Goal: Task Accomplishment & Management: Manage account settings

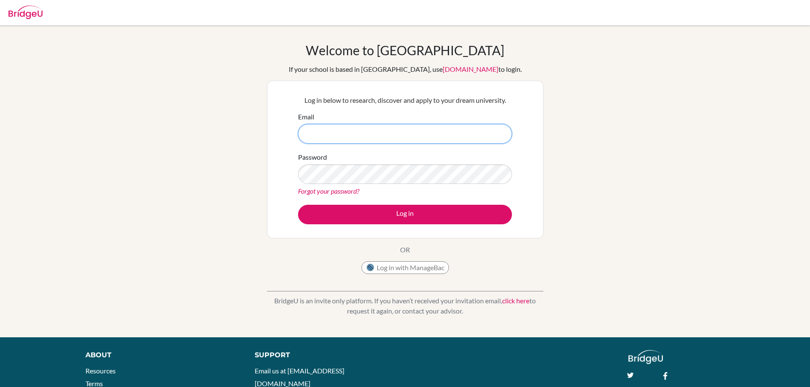
click at [358, 133] on input "Email" at bounding box center [405, 134] width 214 height 20
type input "[EMAIL_ADDRESS][DOMAIN_NAME]"
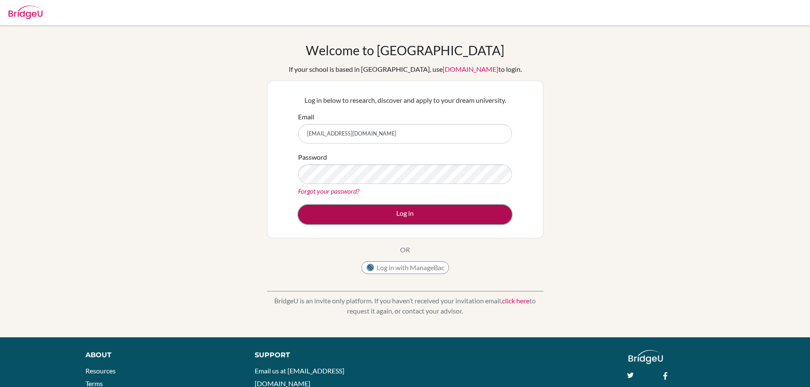
click at [342, 221] on button "Log in" at bounding box center [405, 215] width 214 height 20
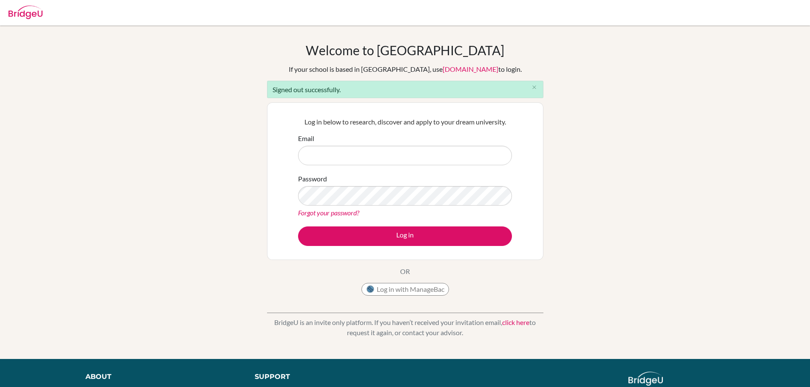
click at [358, 155] on input "Email" at bounding box center [405, 156] width 214 height 20
type input "andrejochico@hotmail.com"
click at [298, 227] on button "Log in" at bounding box center [405, 237] width 214 height 20
